Goal: Find specific page/section: Find specific page/section

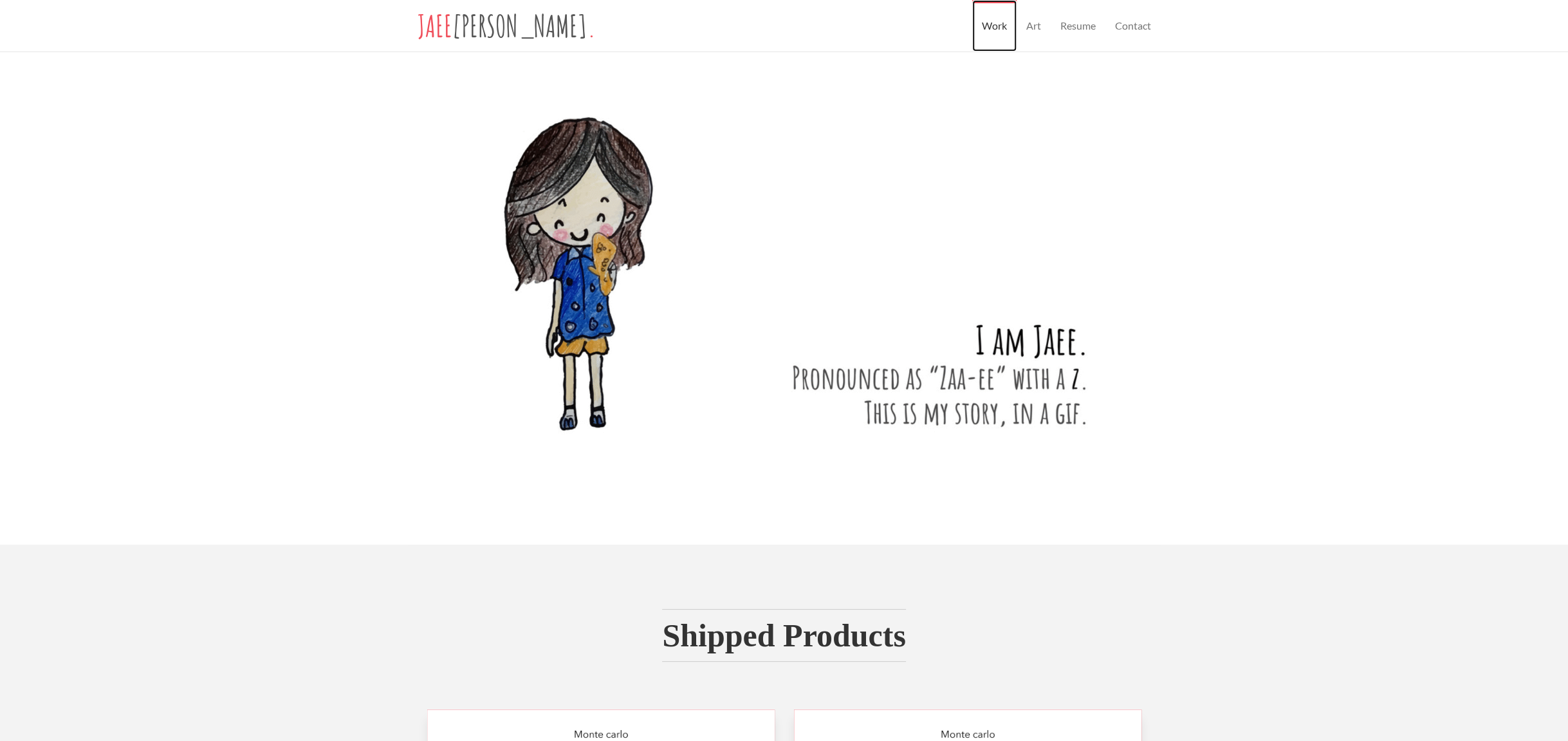
click at [998, 29] on link "Work" at bounding box center [994, 26] width 44 height 52
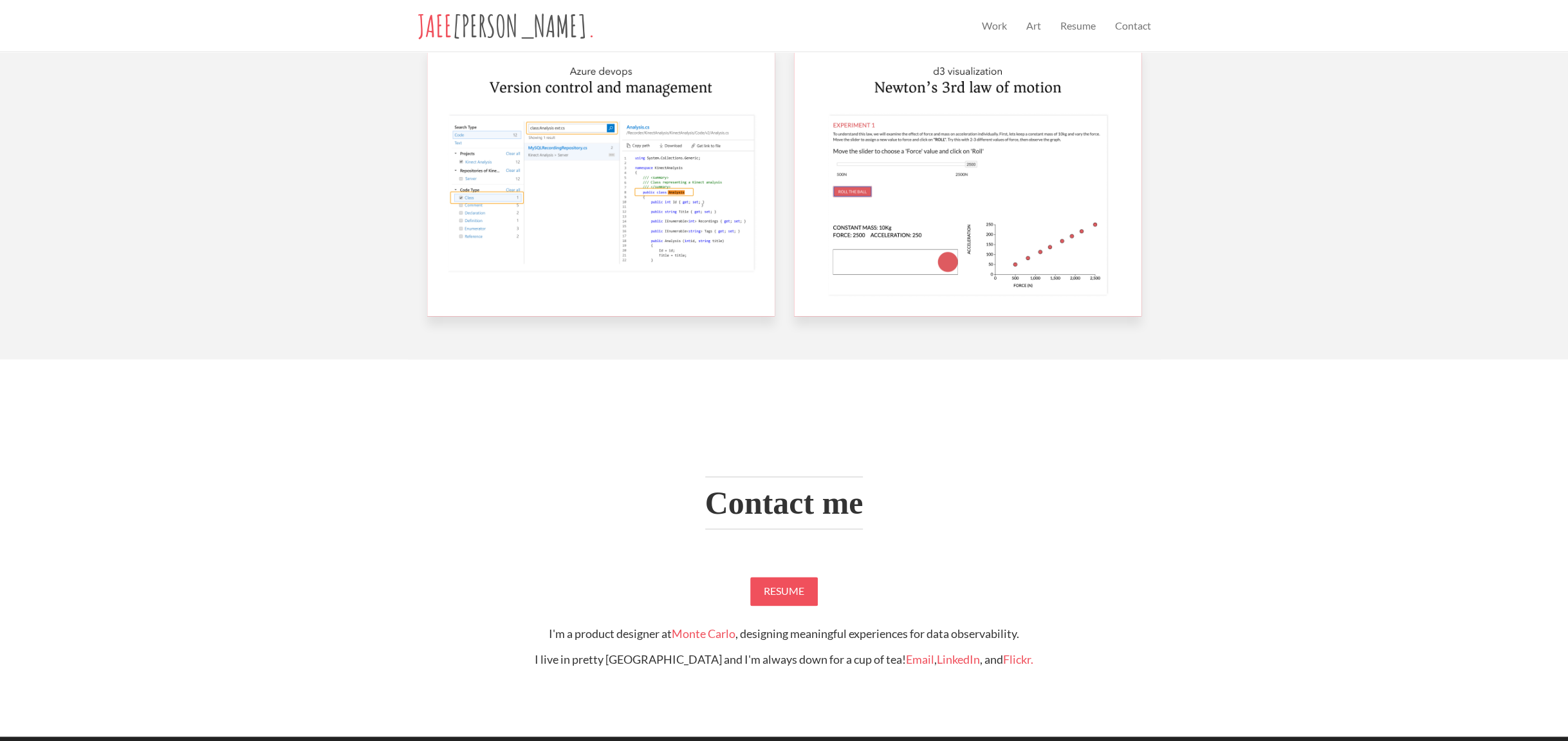
scroll to position [1237, 0]
click at [788, 592] on span "Resume" at bounding box center [784, 592] width 40 height 12
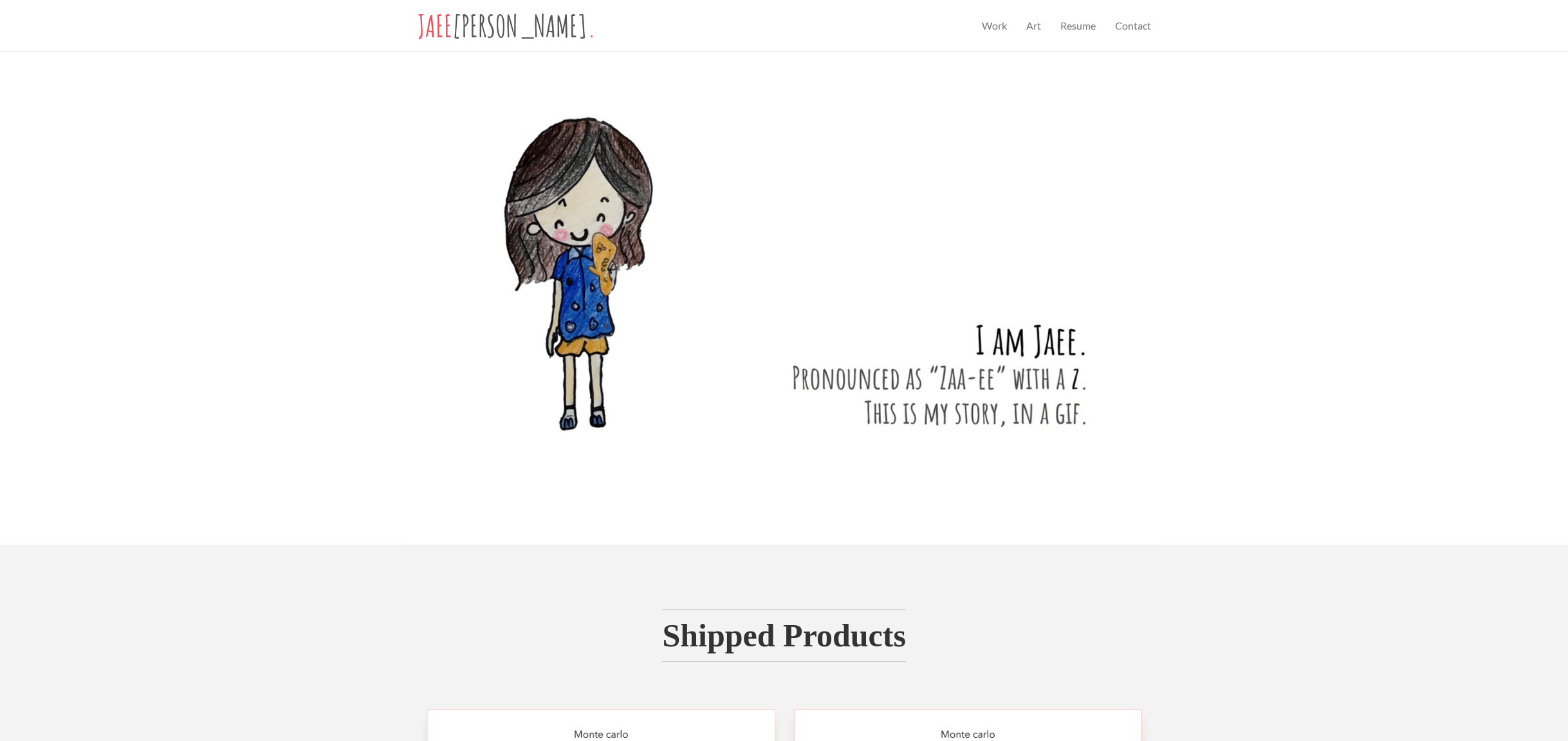
click at [1022, 368] on img at bounding box center [784, 257] width 714 height 446
click at [1036, 27] on link "Art" at bounding box center [1033, 26] width 34 height 52
